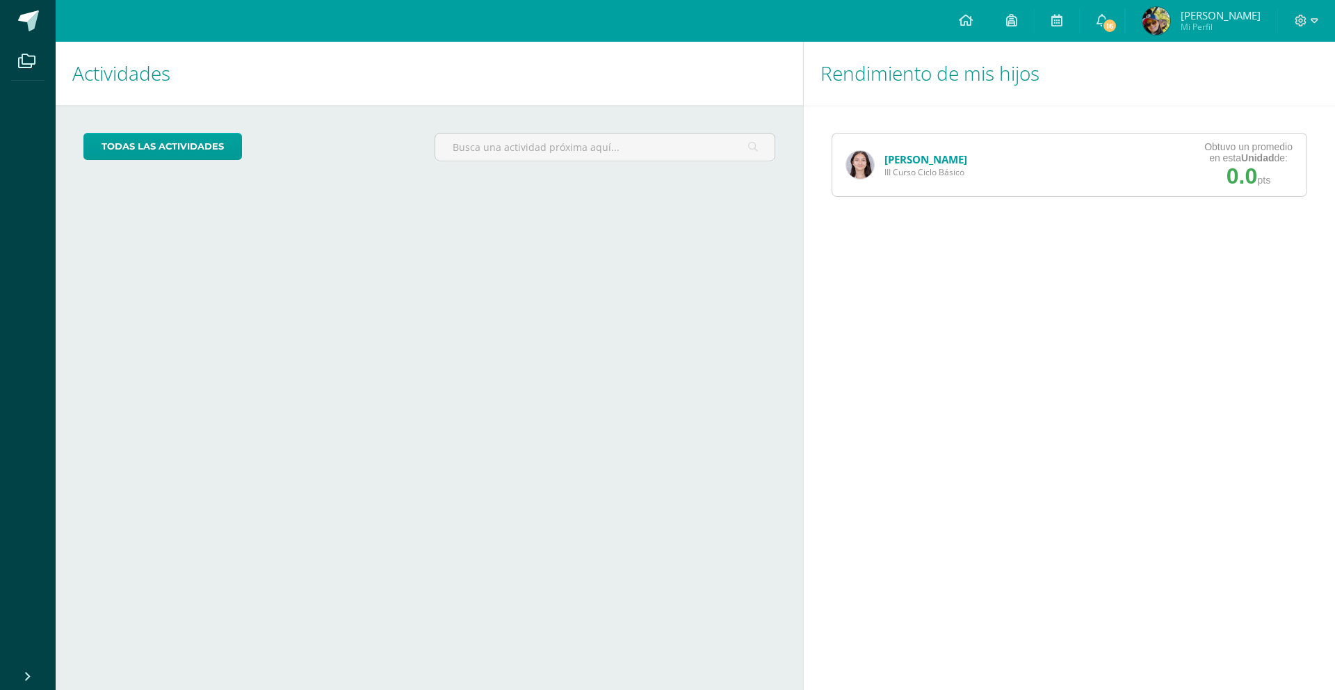
click at [901, 161] on link "[PERSON_NAME]" at bounding box center [926, 159] width 83 height 14
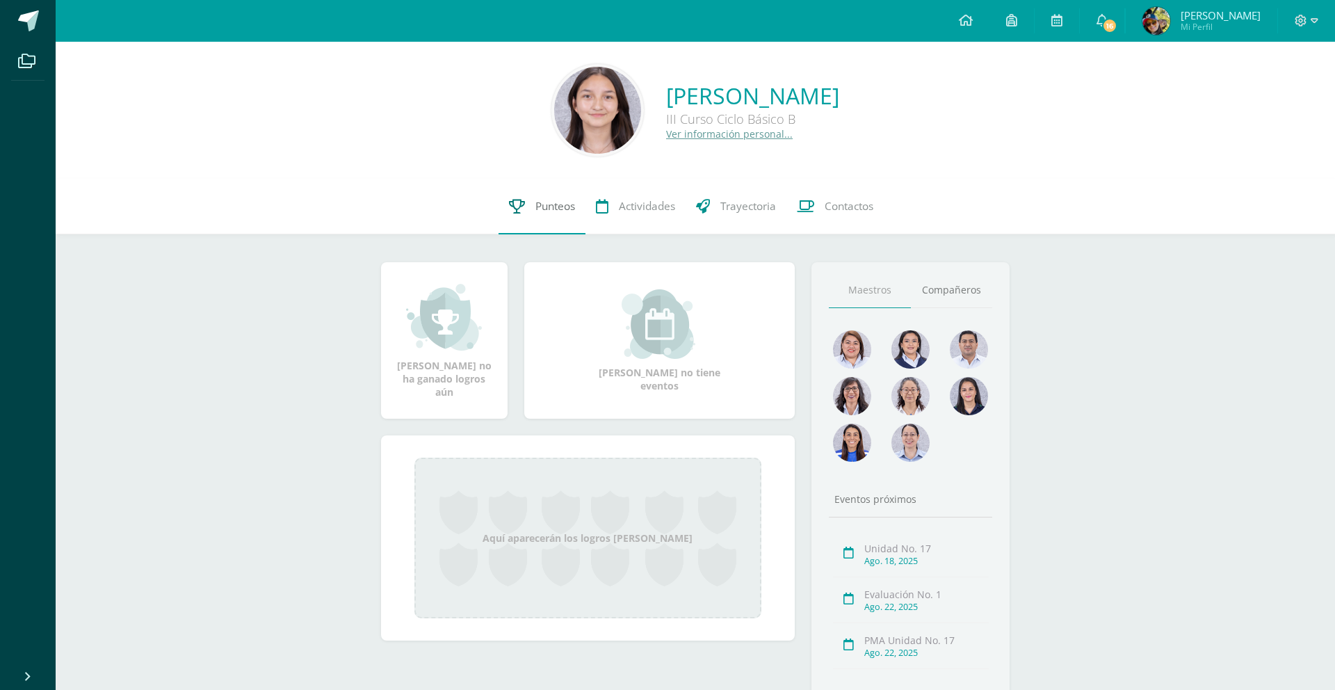
click at [553, 209] on span "Punteos" at bounding box center [555, 206] width 40 height 15
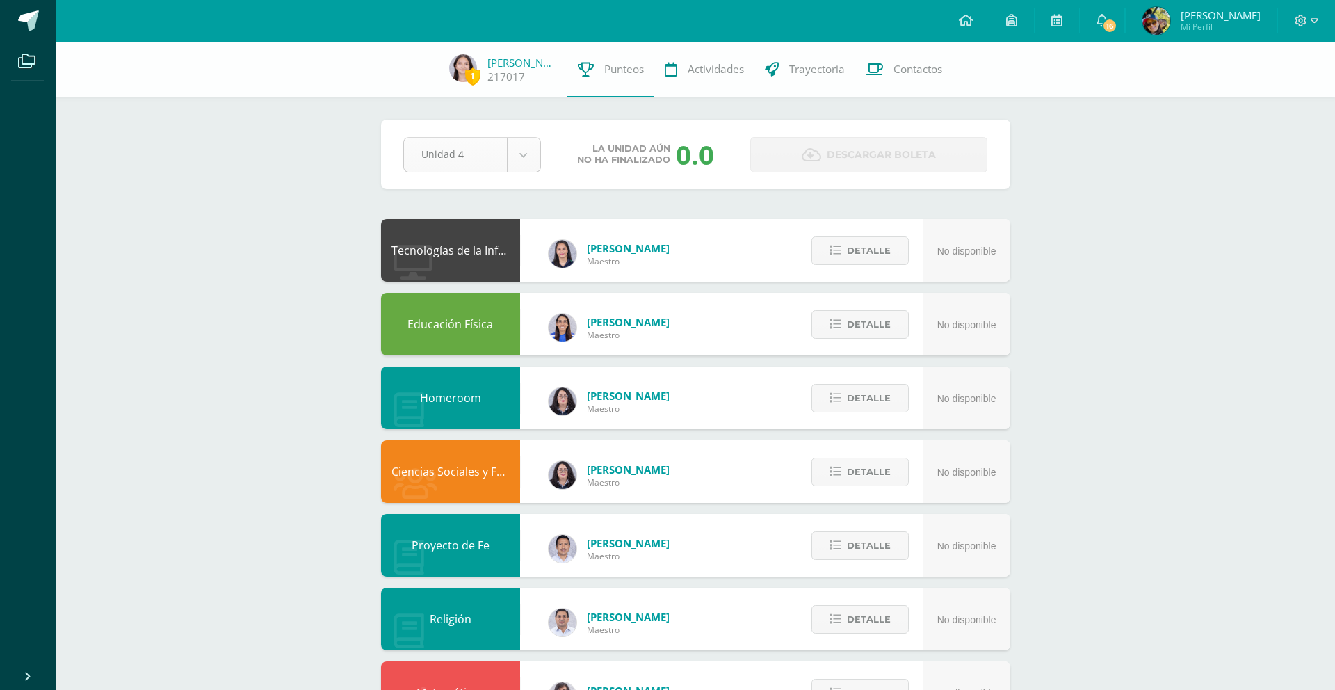
click at [532, 159] on body "Archivos Cerrar panel Configuración Cerrar sesión Mirna Noelica Mi Perfil 16 16…" at bounding box center [667, 670] width 1335 height 1341
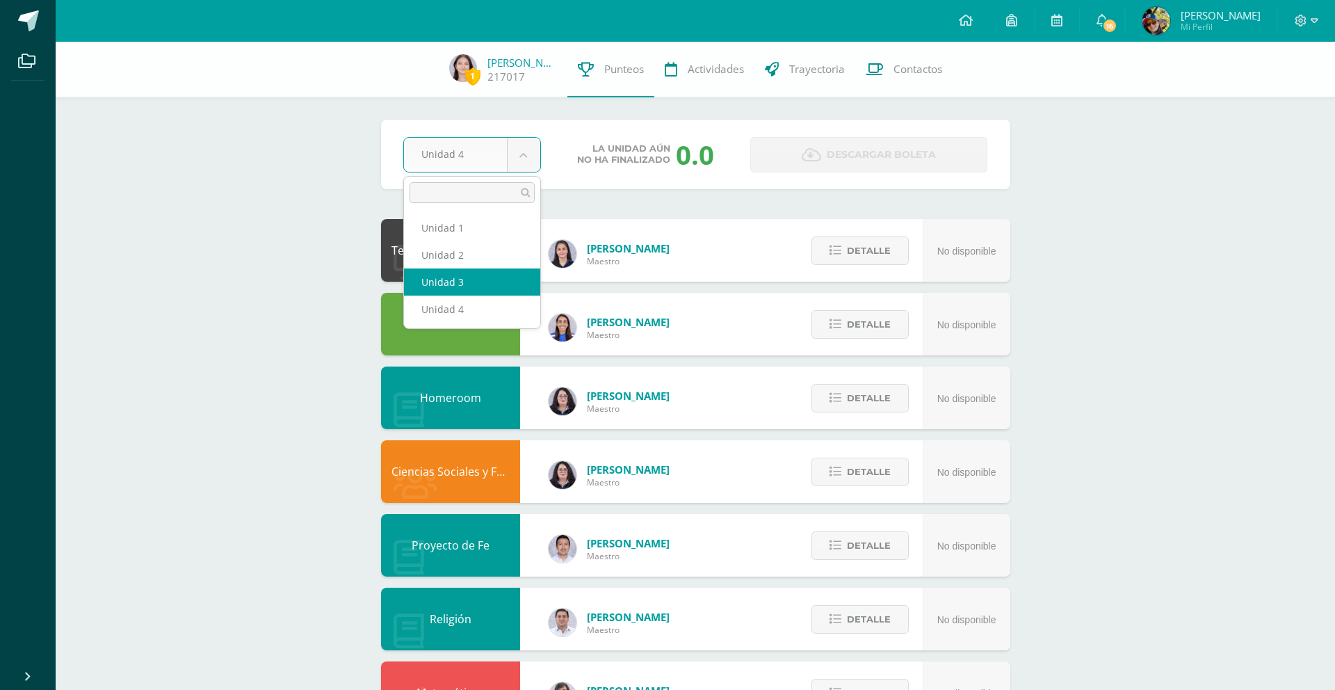
select select "Unidad 3"
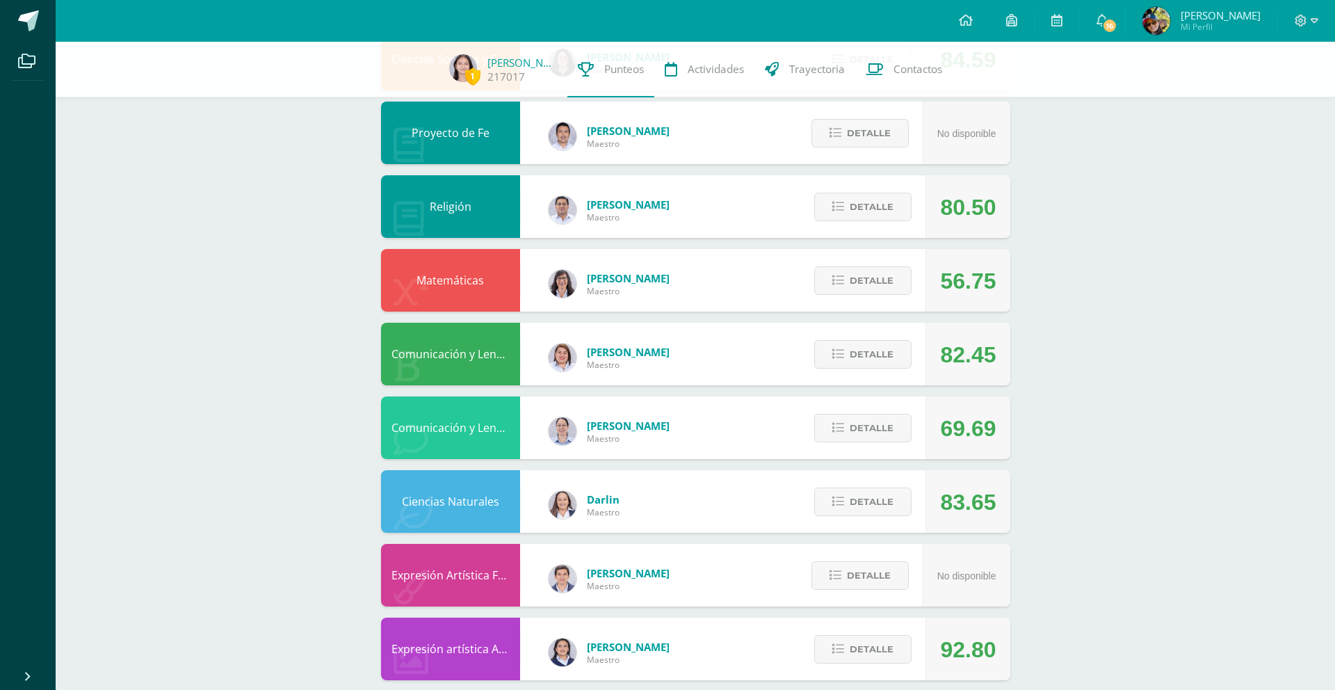
scroll to position [425, 0]
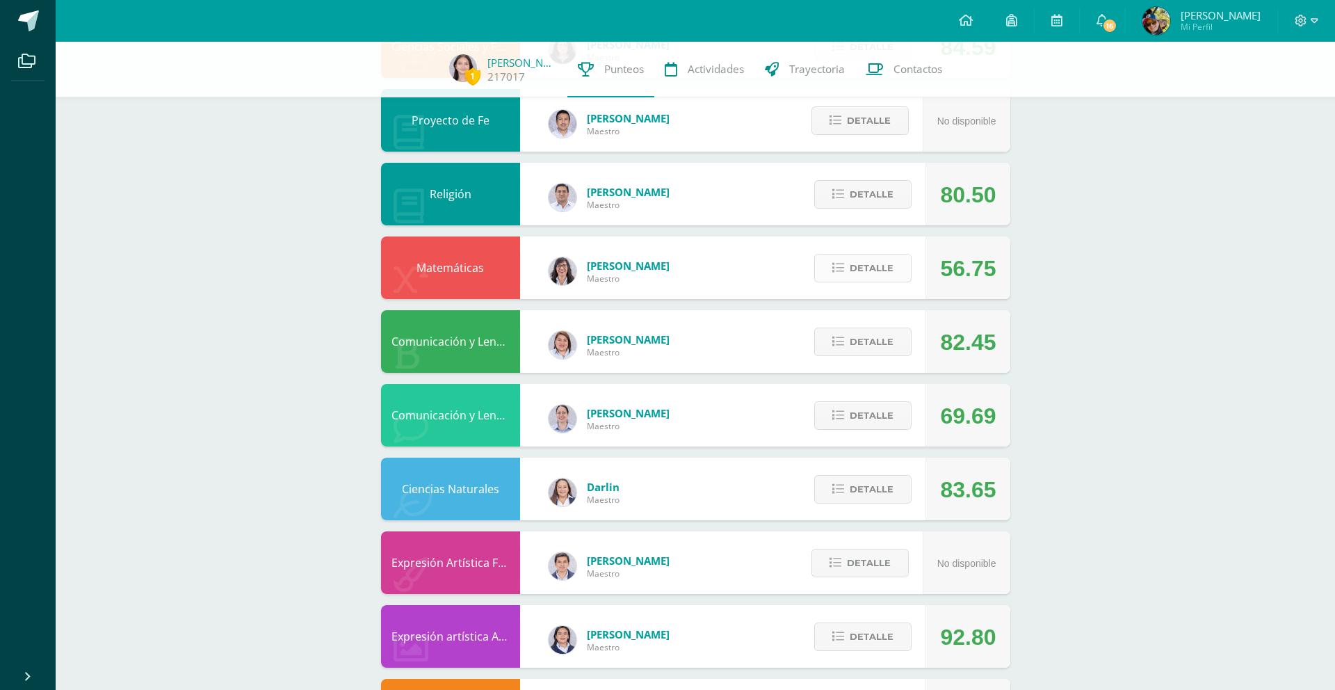
click at [891, 267] on span "Detalle" at bounding box center [872, 268] width 44 height 26
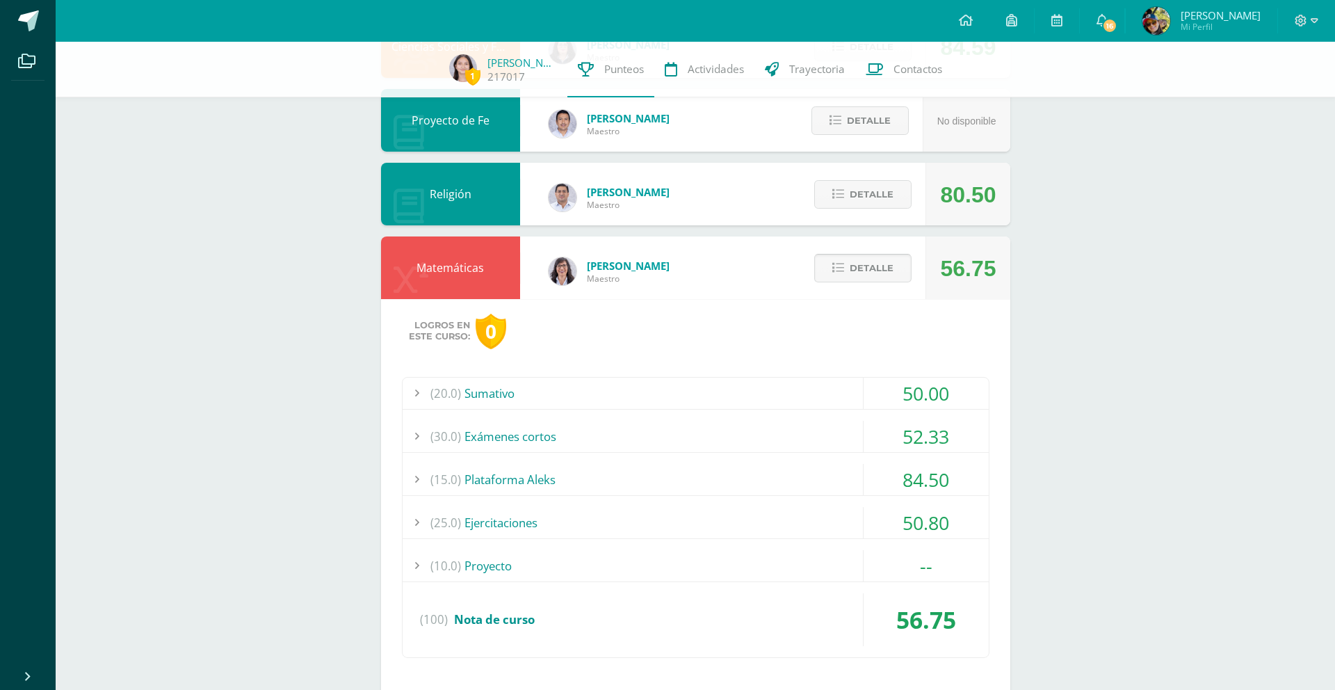
click at [891, 267] on span "Detalle" at bounding box center [872, 268] width 44 height 26
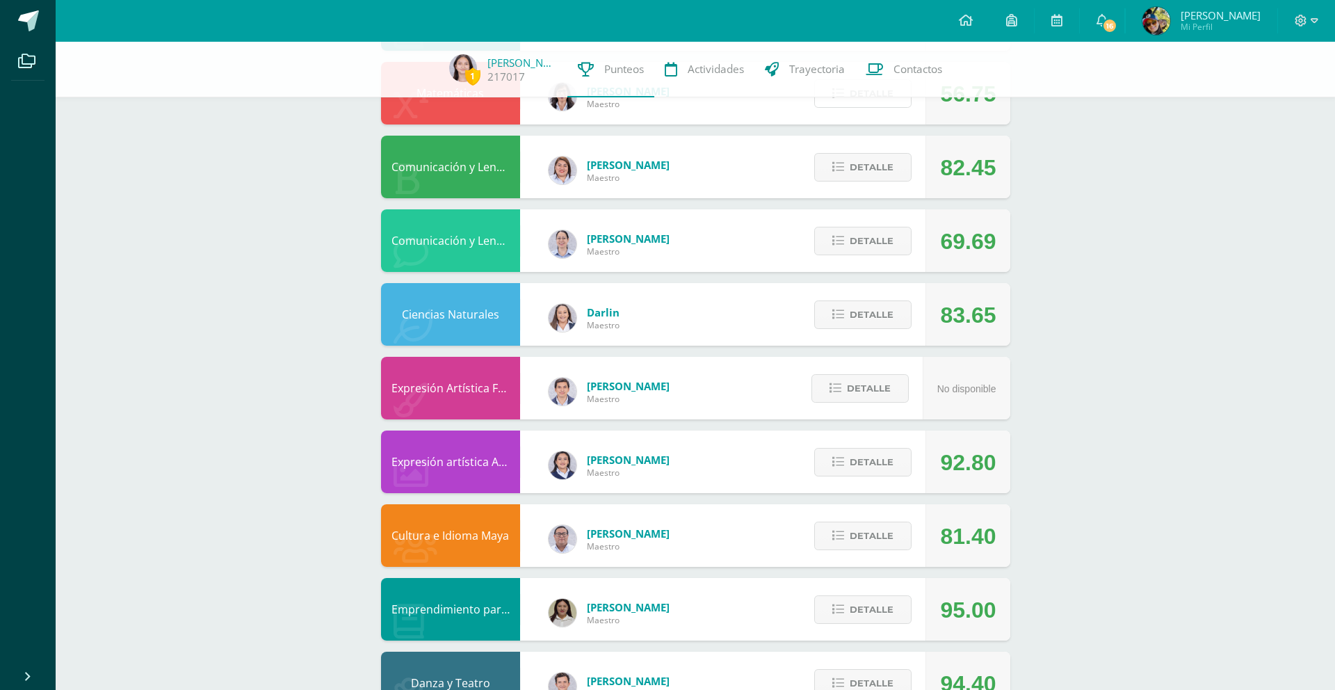
scroll to position [629, 0]
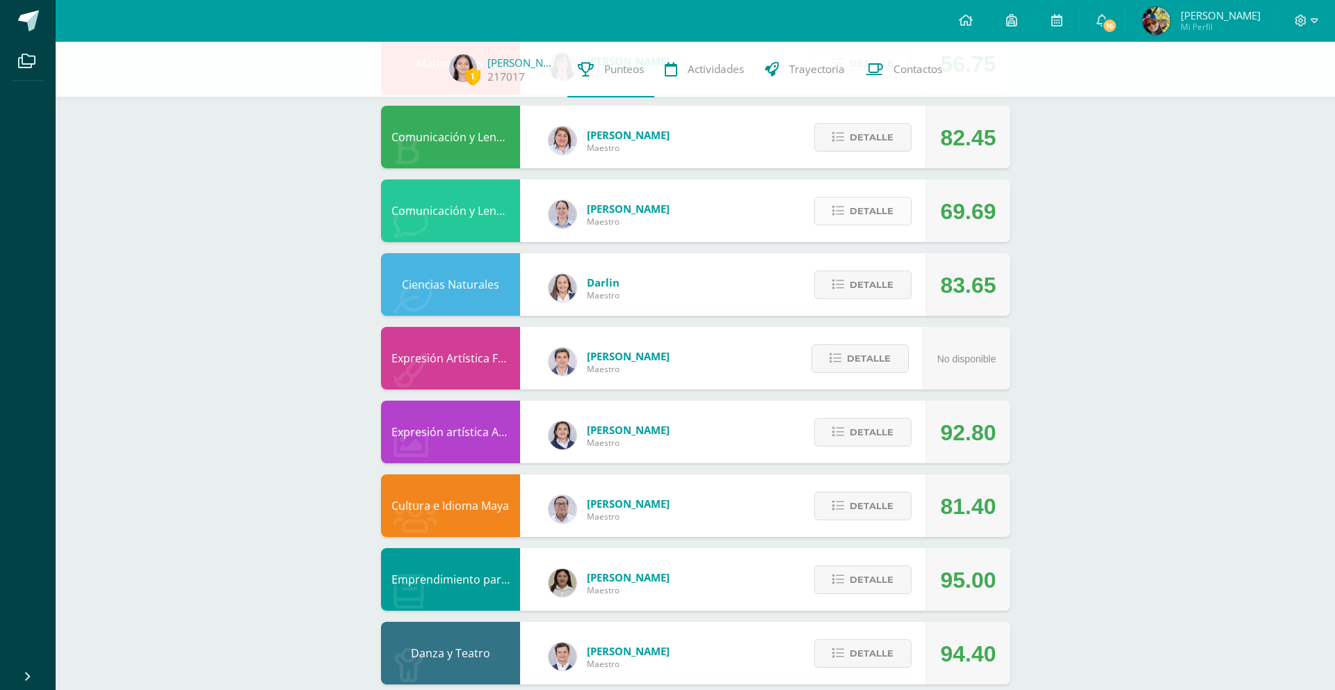
click at [883, 216] on span "Detalle" at bounding box center [872, 211] width 44 height 26
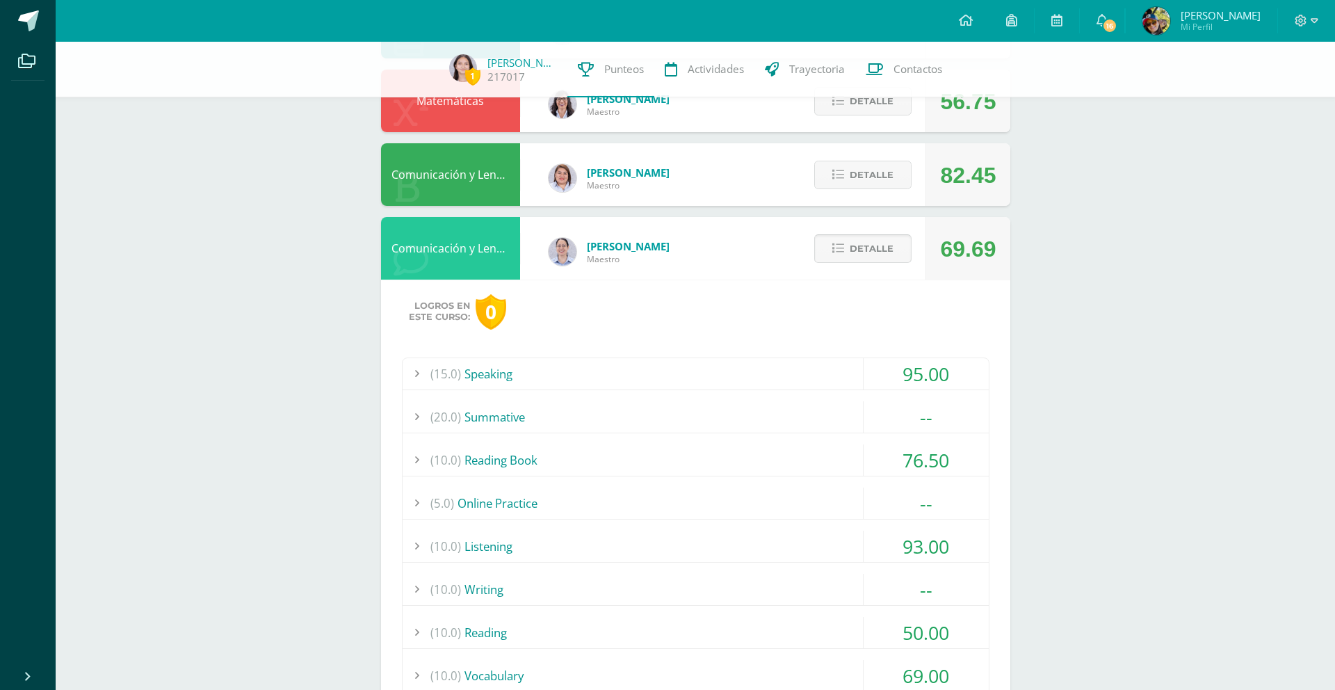
scroll to position [585, 0]
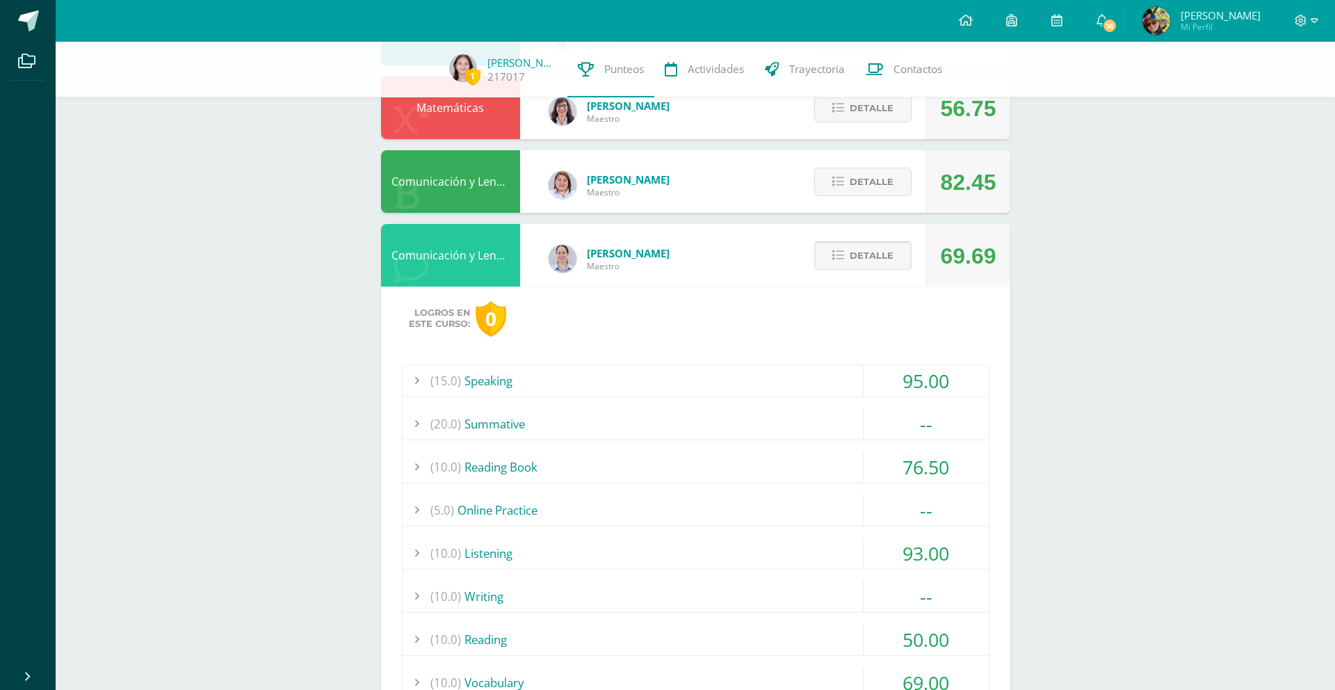
click at [869, 258] on span "Detalle" at bounding box center [872, 256] width 44 height 26
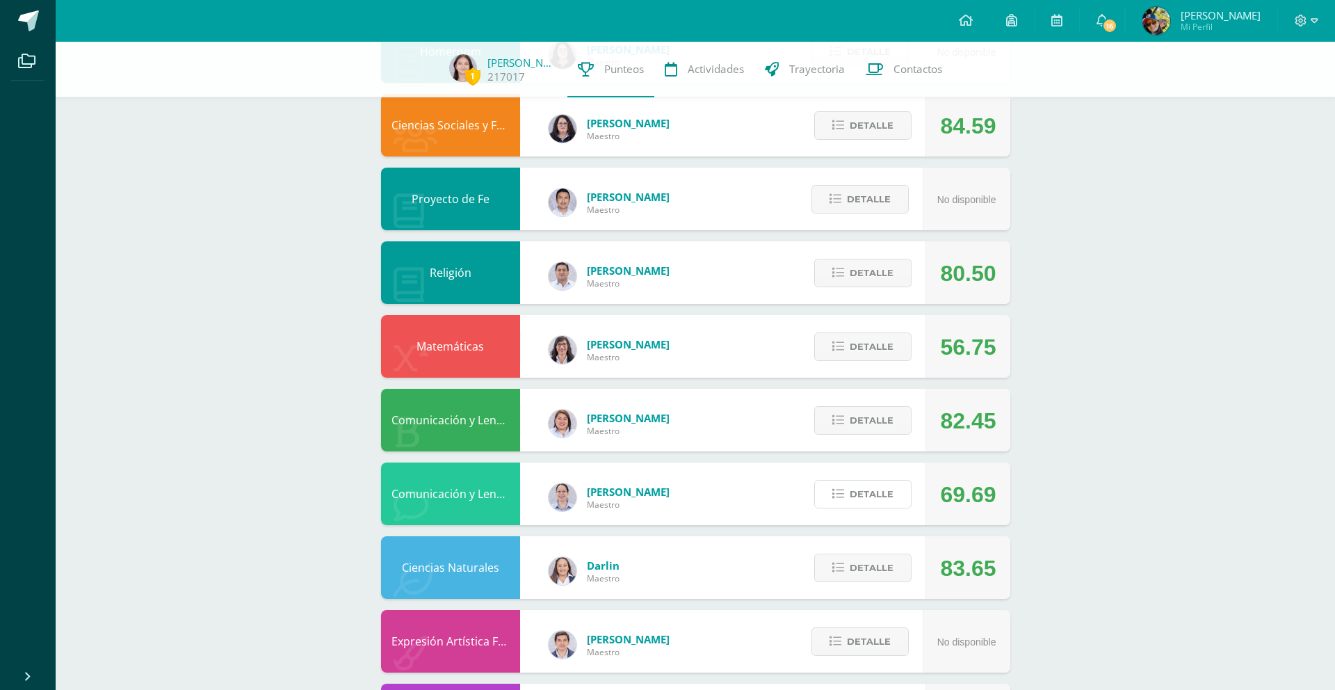
scroll to position [344, 0]
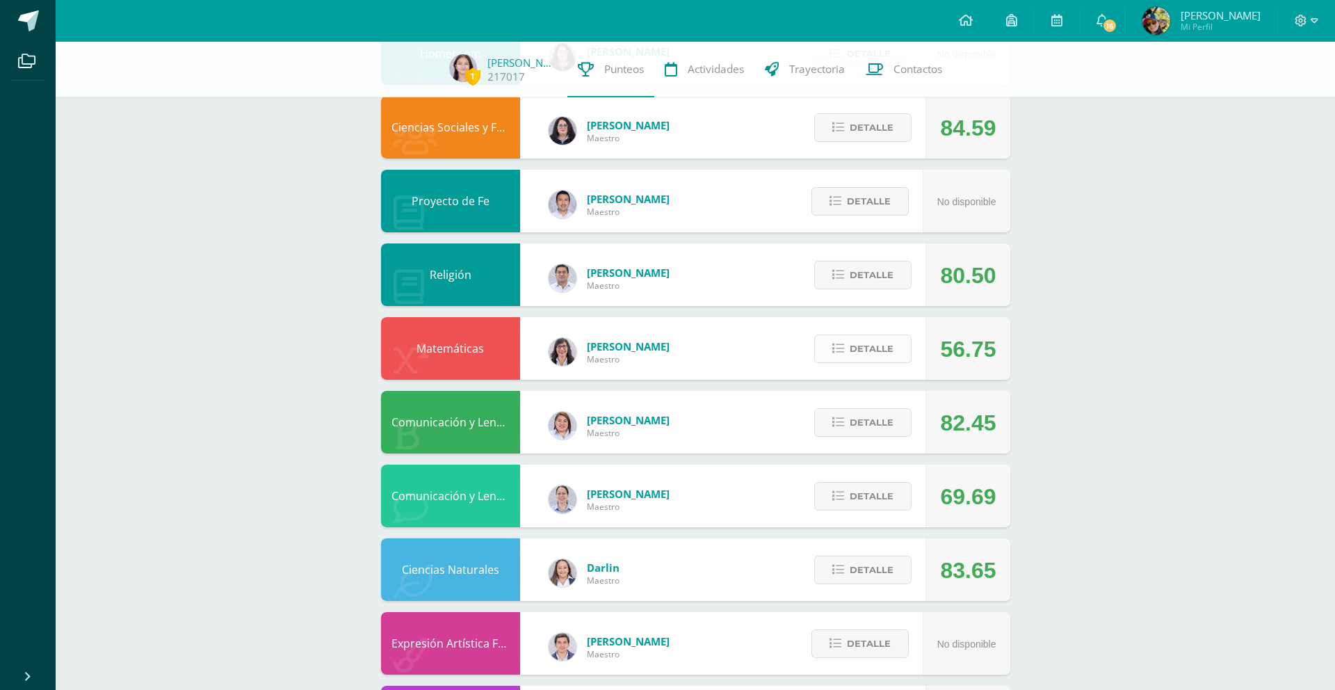
click at [883, 350] on span "Detalle" at bounding box center [872, 349] width 44 height 26
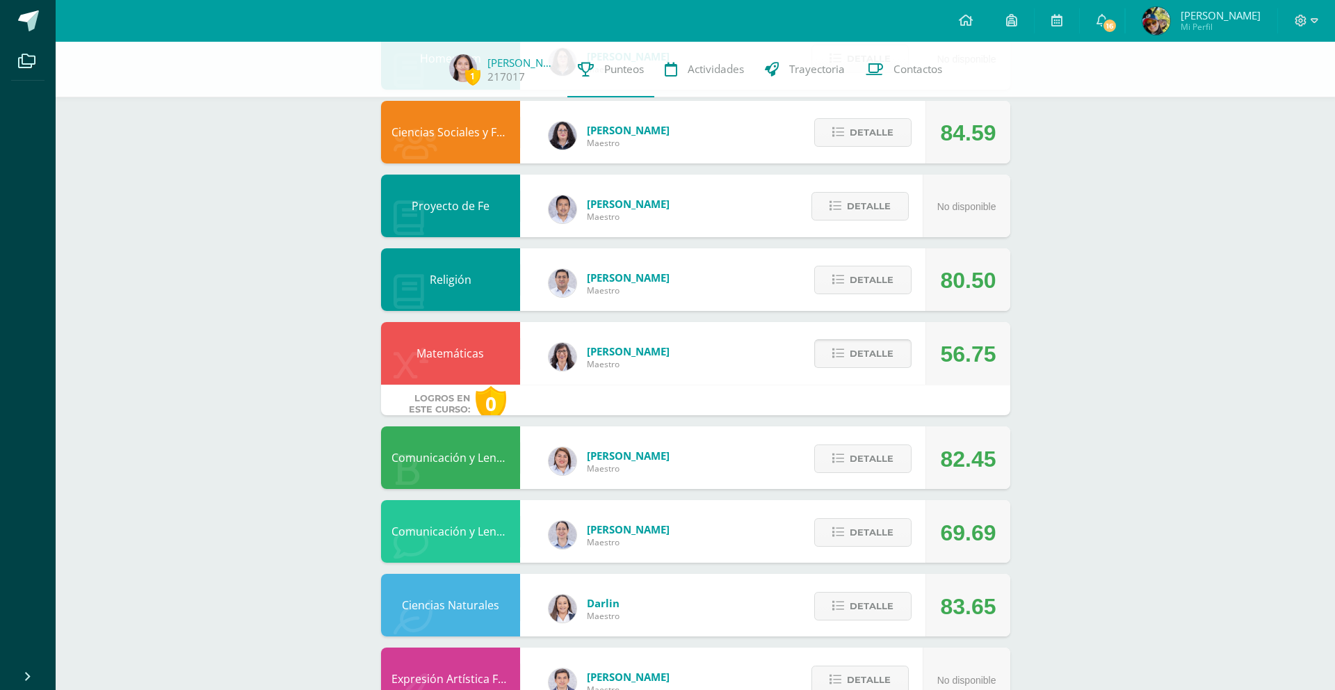
scroll to position [339, 0]
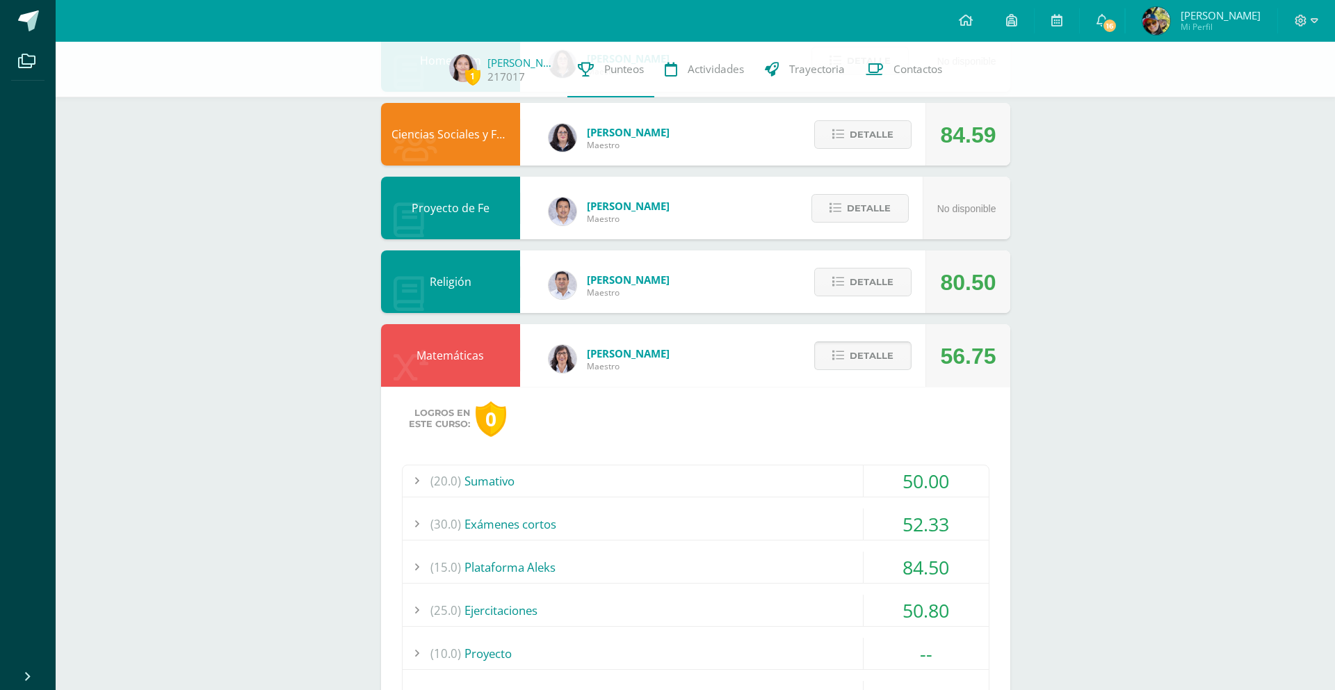
click at [883, 350] on span "Detalle" at bounding box center [872, 356] width 44 height 26
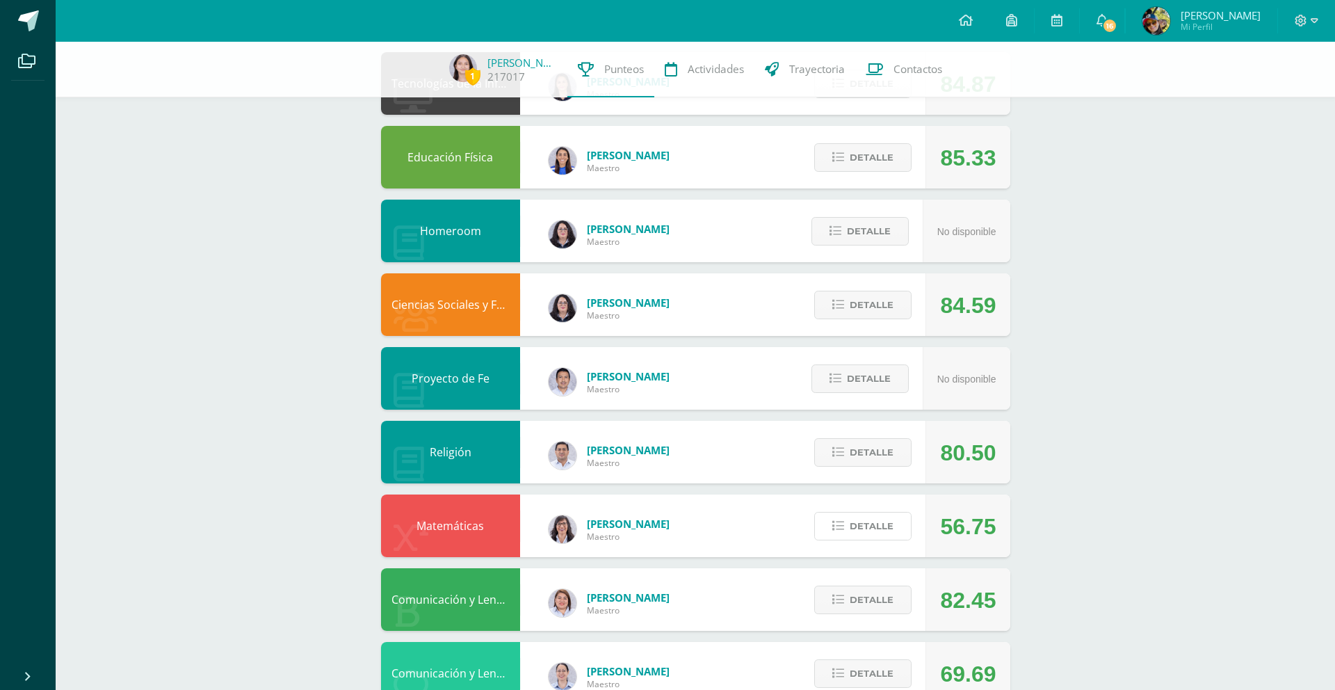
scroll to position [0, 0]
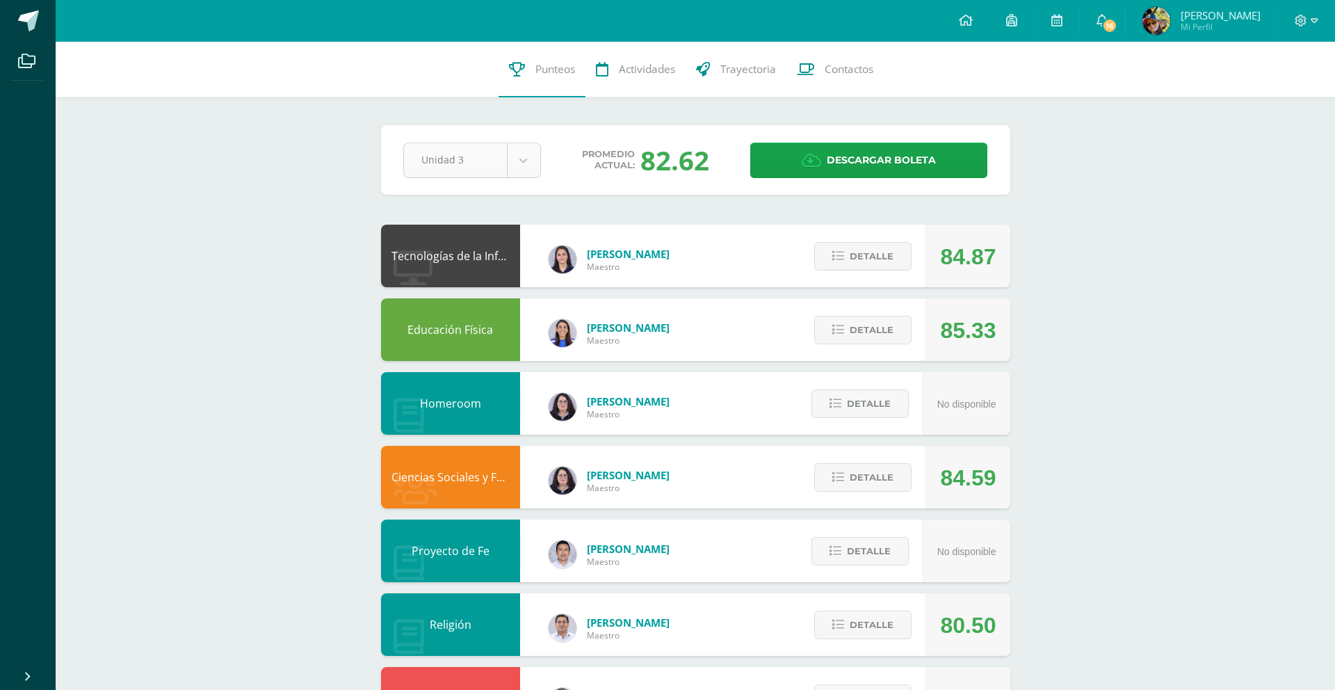
click at [519, 160] on body "Archivos Cerrar panel Configuración Cerrar sesión [PERSON_NAME] Mi Perfil 16 16…" at bounding box center [667, 673] width 1335 height 1347
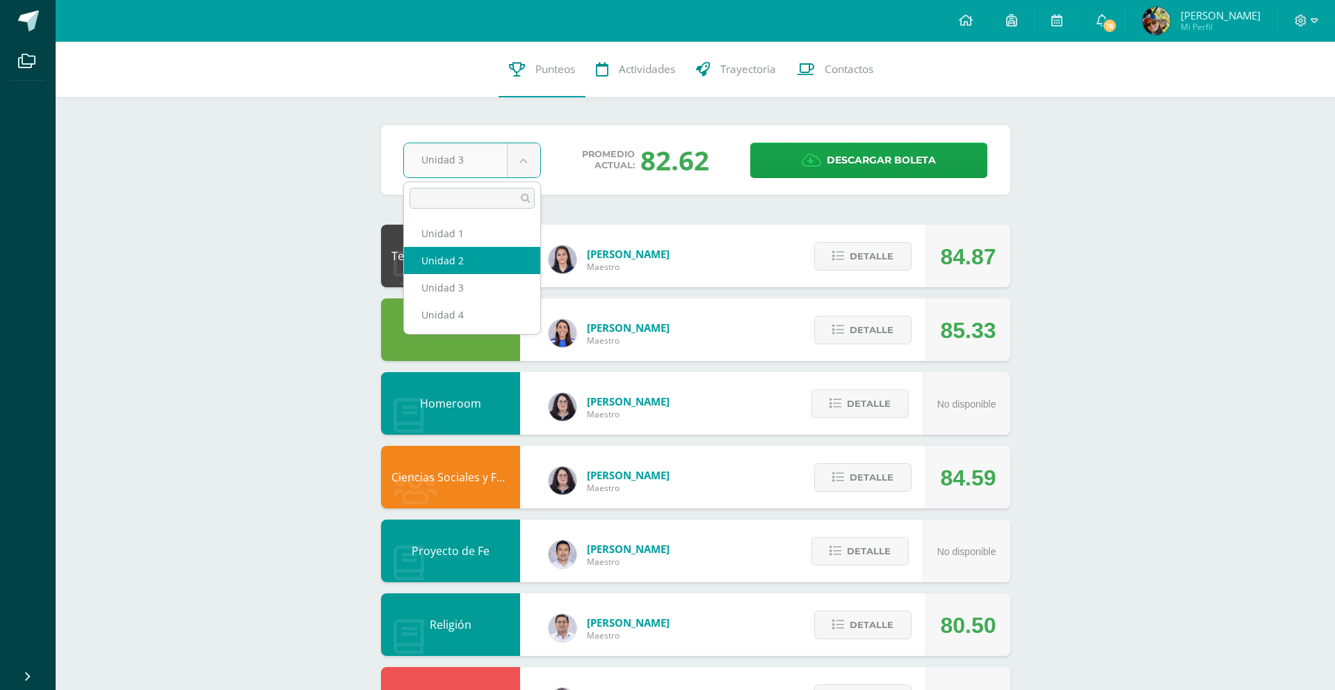
select select "Unidad 2"
click at [523, 164] on body "Archivos Cerrar panel Configuración Cerrar sesión Mirna Noelica Mi Perfil 16 16…" at bounding box center [667, 673] width 1335 height 1347
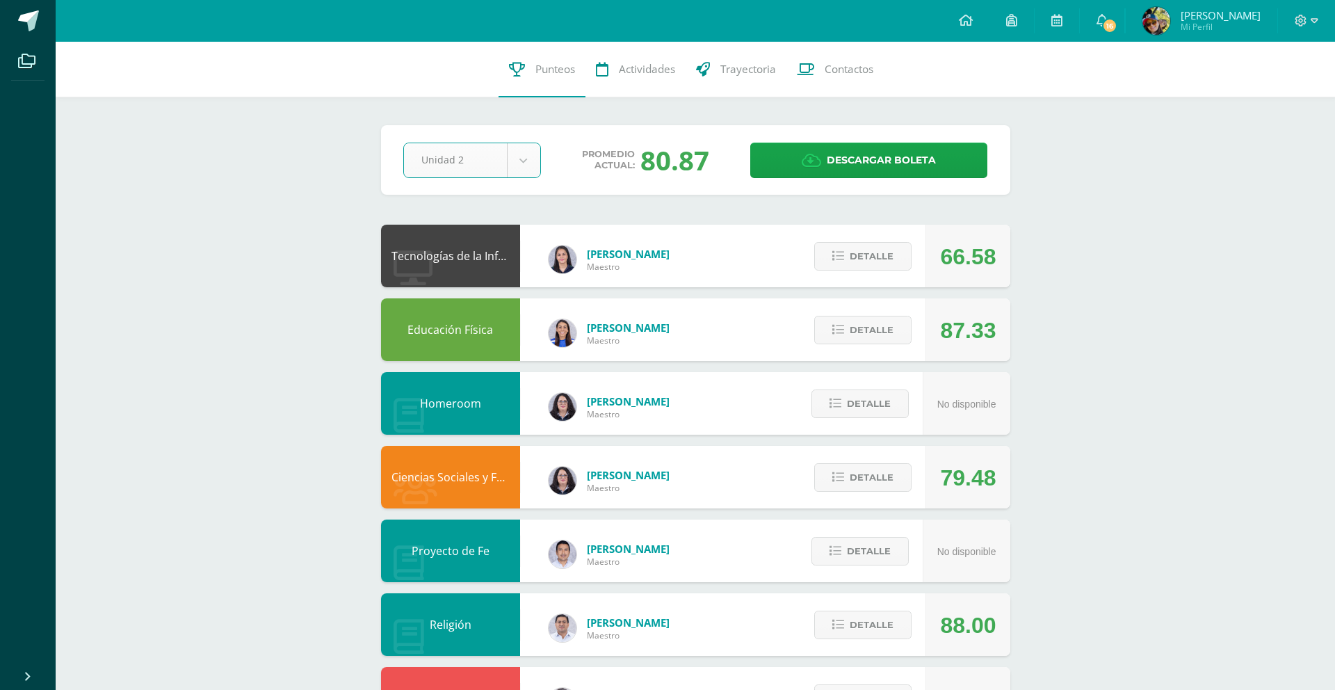
drag, startPoint x: 522, startPoint y: 167, endPoint x: 517, endPoint y: 177, distance: 10.9
click at [522, 167] on body "Archivos Cerrar panel Configuración Cerrar sesión Mirna Noelica Mi Perfil 16 16…" at bounding box center [667, 673] width 1335 height 1347
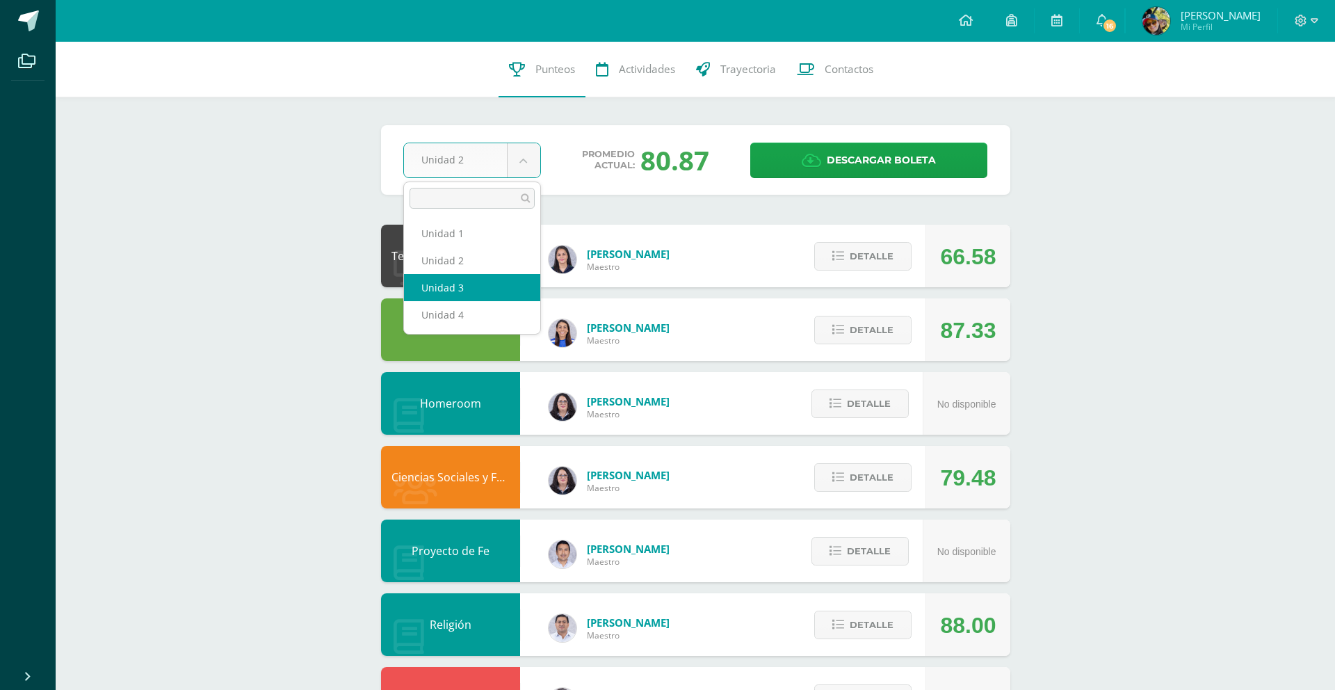
select select "Unidad 3"
